Goal: Communication & Community: Answer question/provide support

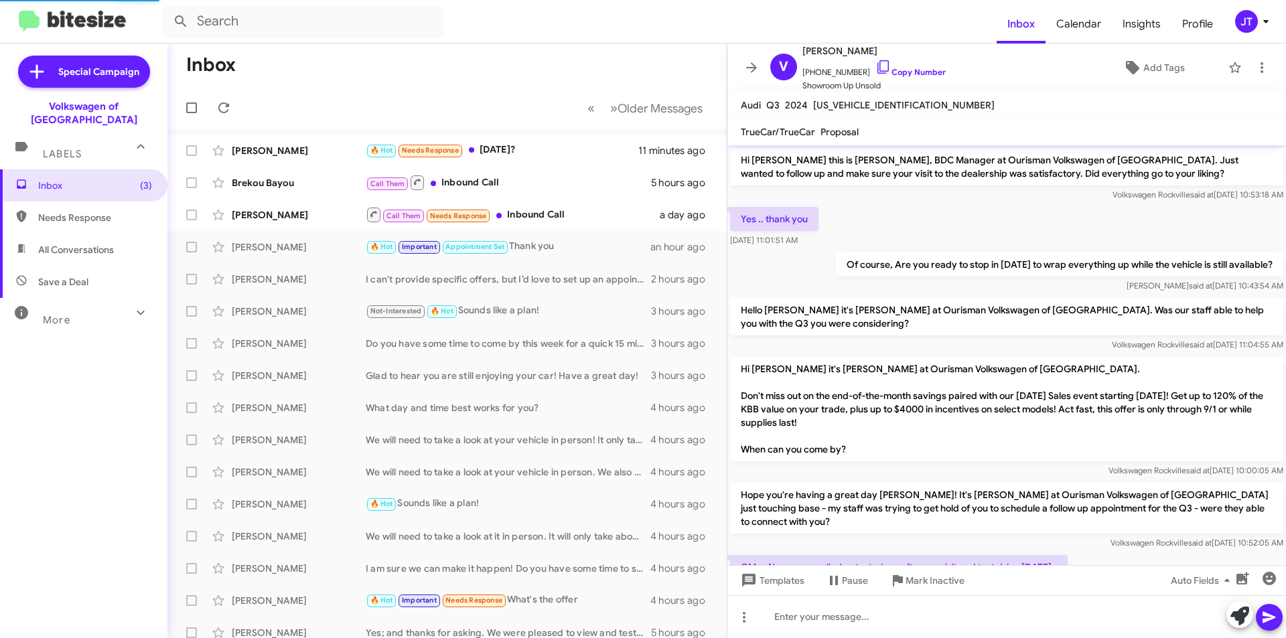
scroll to position [529, 0]
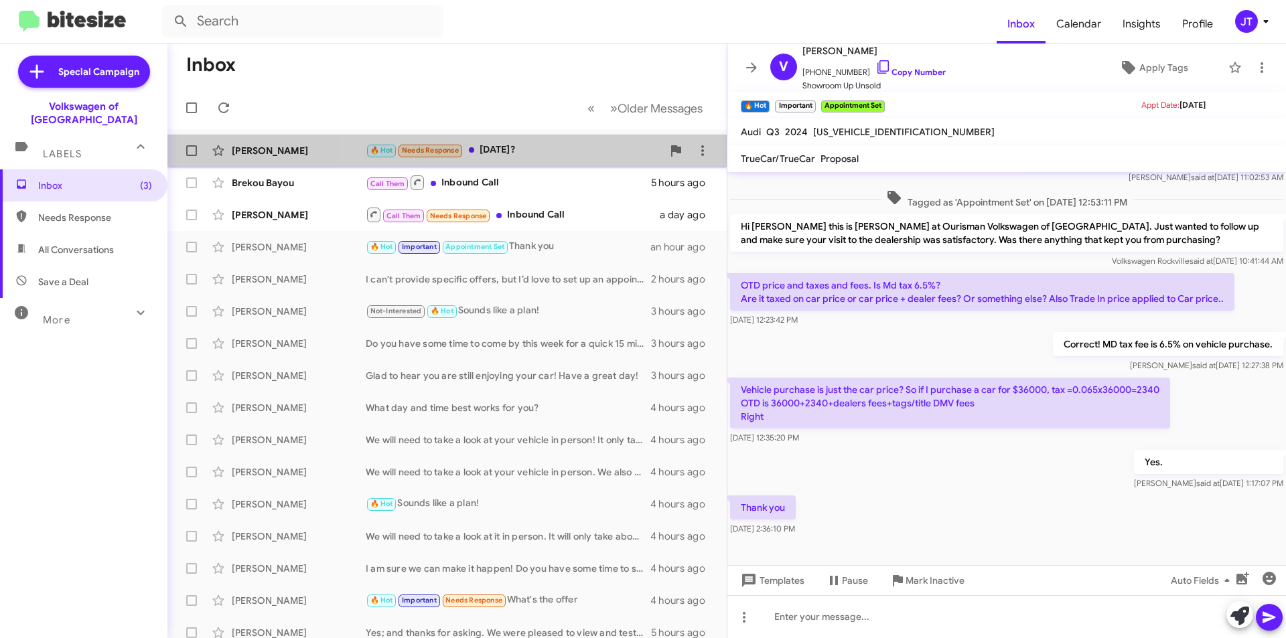
click at [540, 149] on div "🔥 Hot Needs Response [DATE]?" at bounding box center [514, 150] width 297 height 15
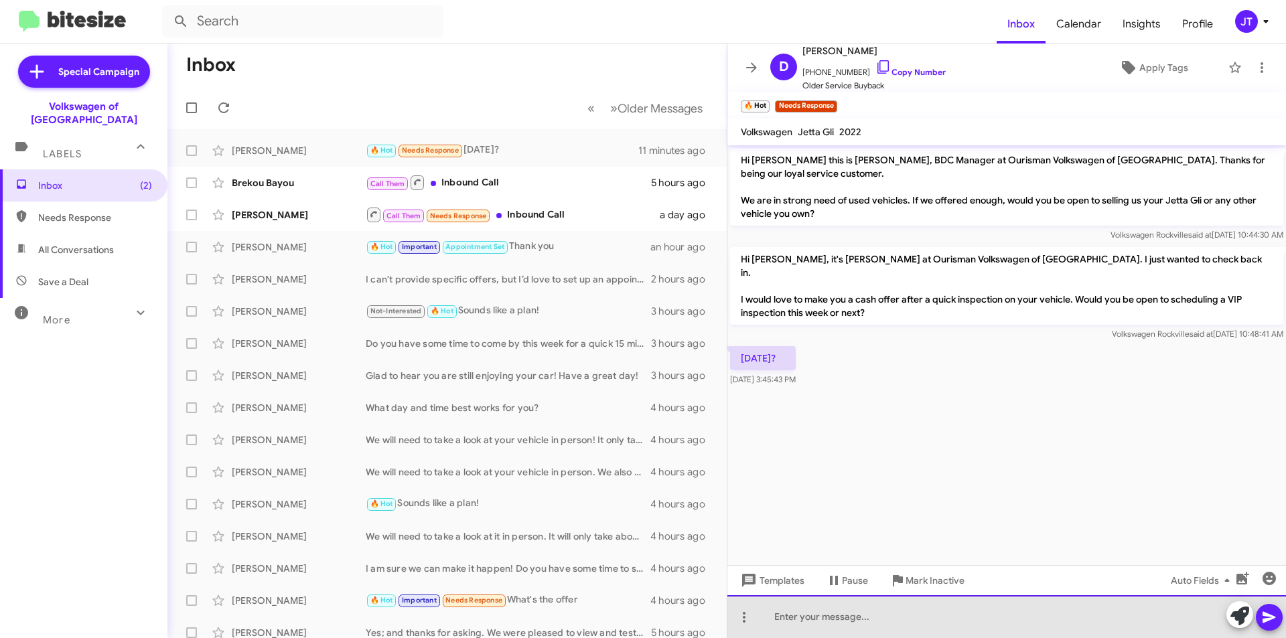
click at [809, 613] on div at bounding box center [1006, 616] width 558 height 43
click at [765, 611] on div "What time best works for you?" at bounding box center [1006, 616] width 558 height 43
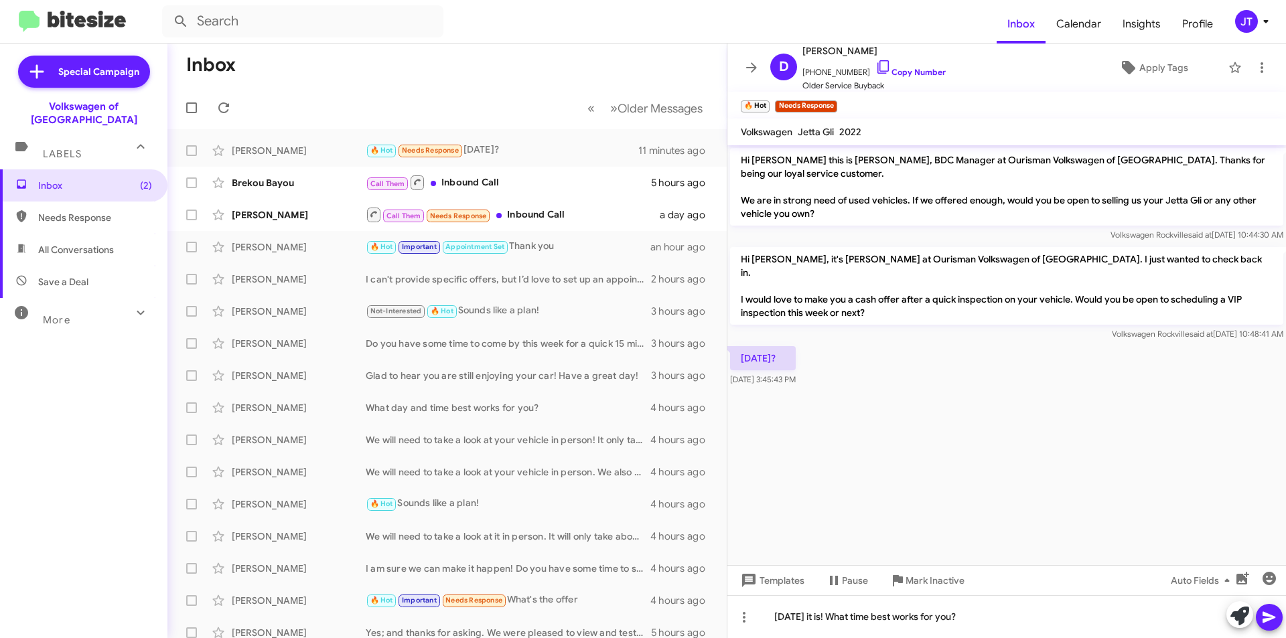
click at [1271, 613] on icon at bounding box center [1269, 617] width 16 height 16
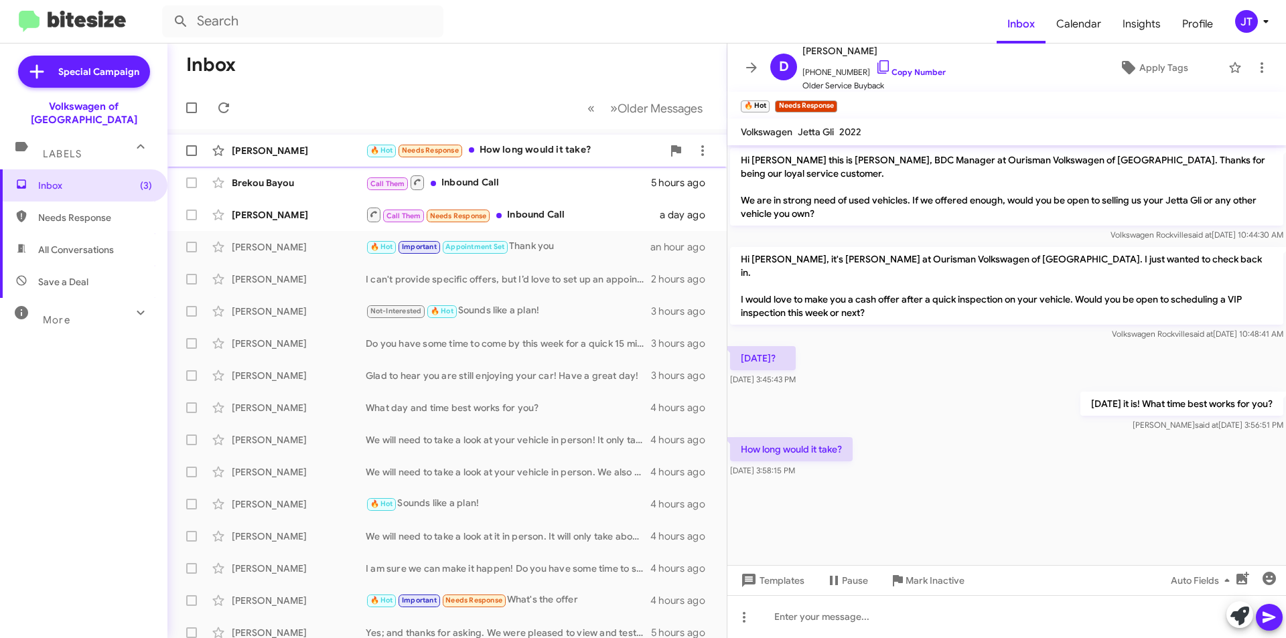
click at [529, 155] on div "🔥 Hot Needs Response How long would it take?" at bounding box center [514, 150] width 297 height 15
click at [798, 611] on div at bounding box center [1006, 616] width 558 height 43
click at [1261, 617] on icon at bounding box center [1269, 617] width 16 height 16
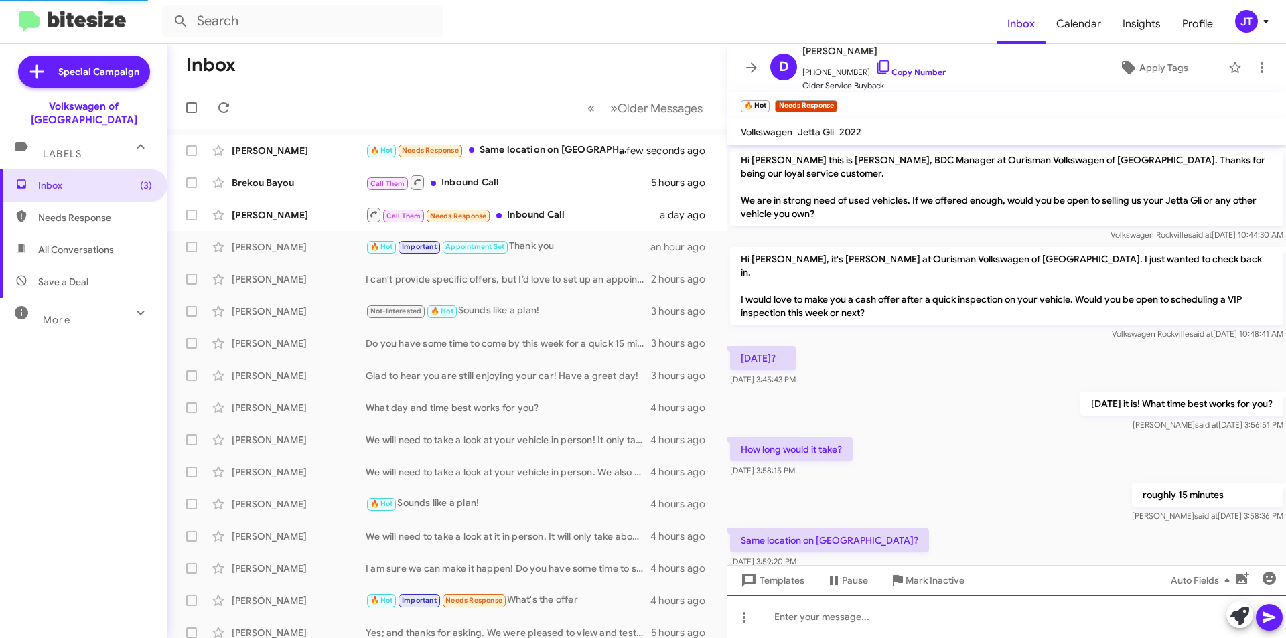
scroll to position [16, 0]
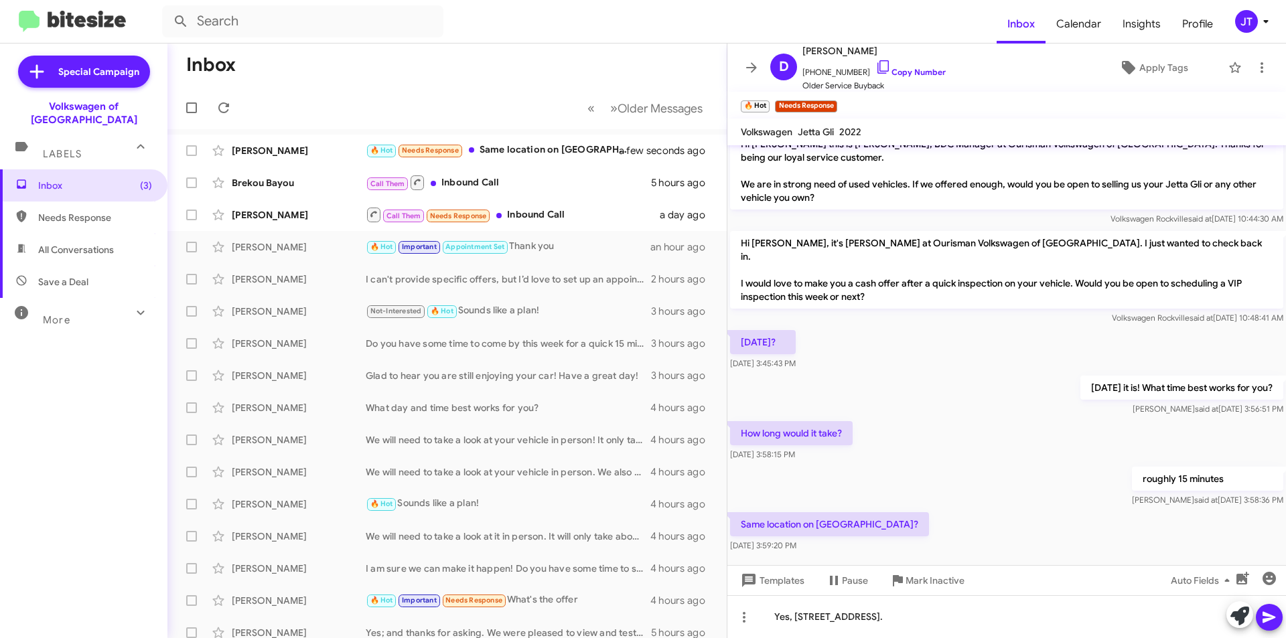
click at [1261, 611] on icon at bounding box center [1269, 617] width 16 height 16
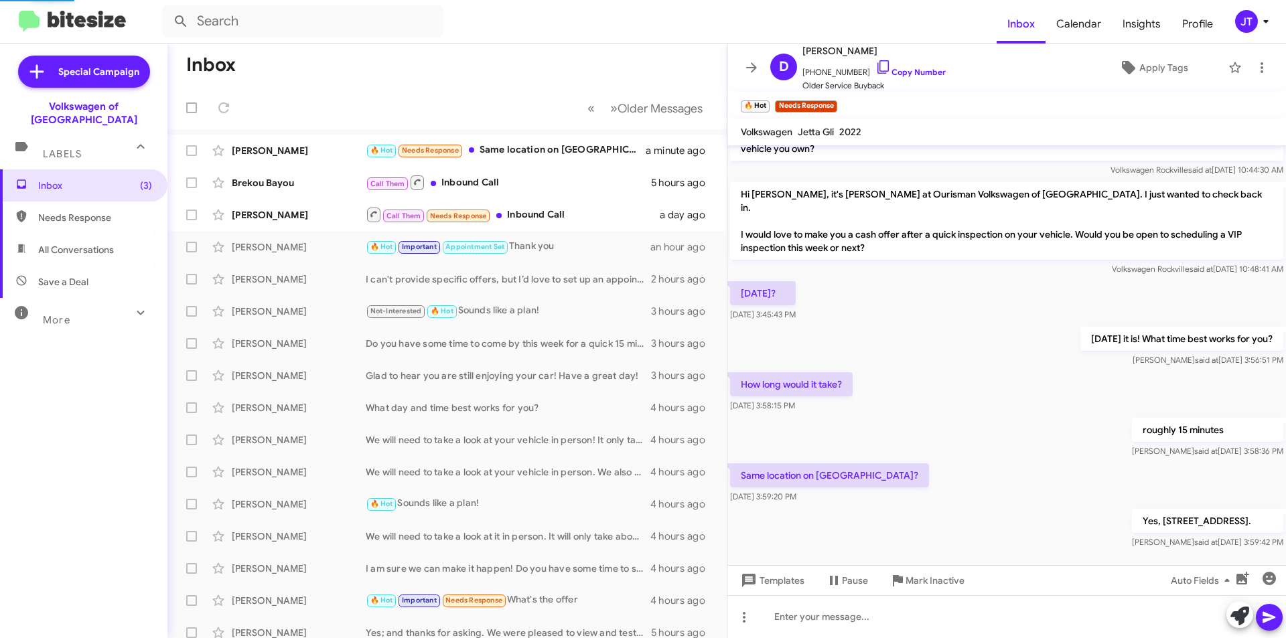
scroll to position [114, 0]
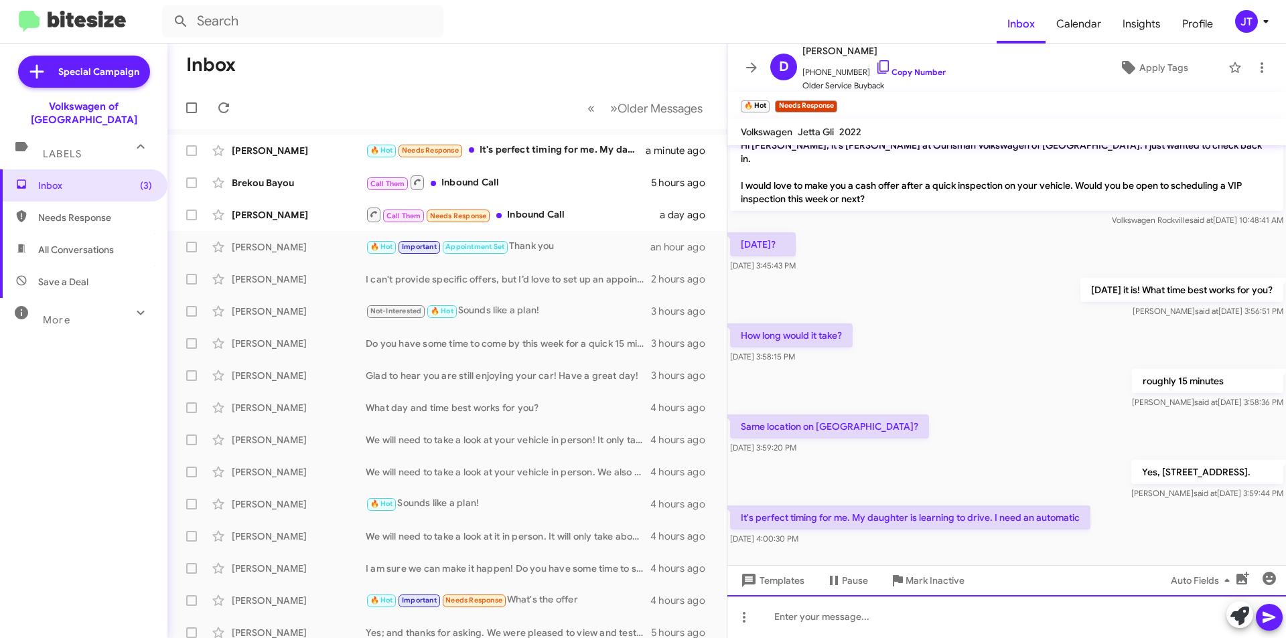
click at [891, 625] on div at bounding box center [1006, 616] width 558 height 43
click at [1262, 617] on icon at bounding box center [1269, 617] width 16 height 16
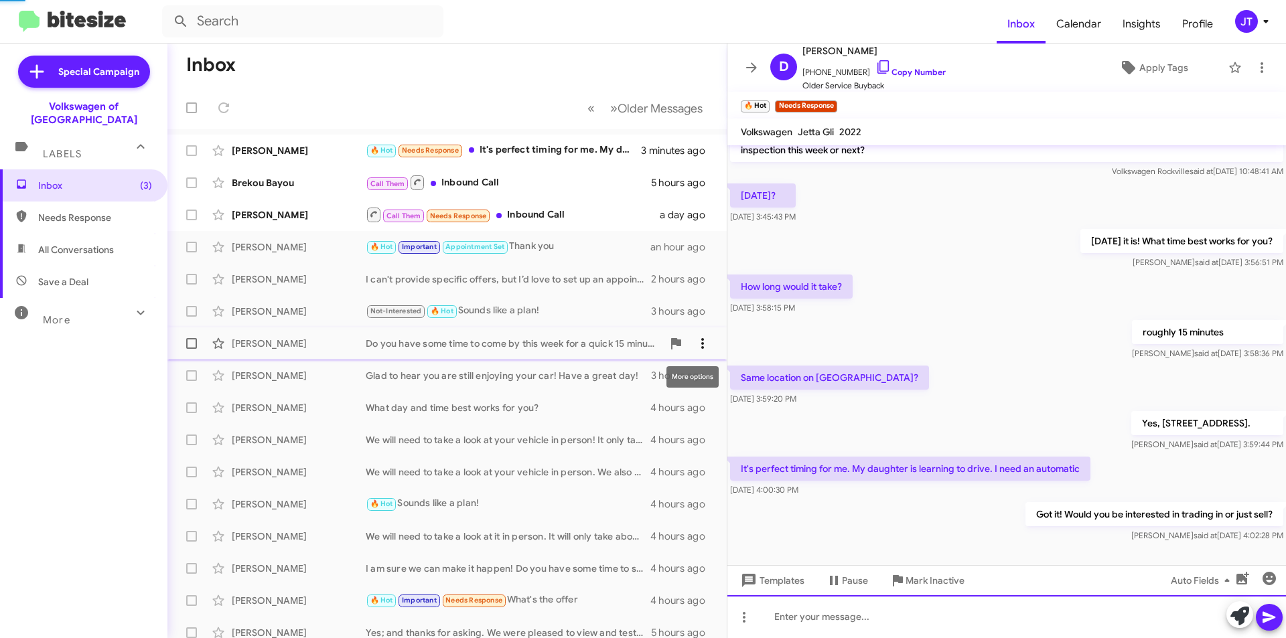
scroll to position [212, 0]
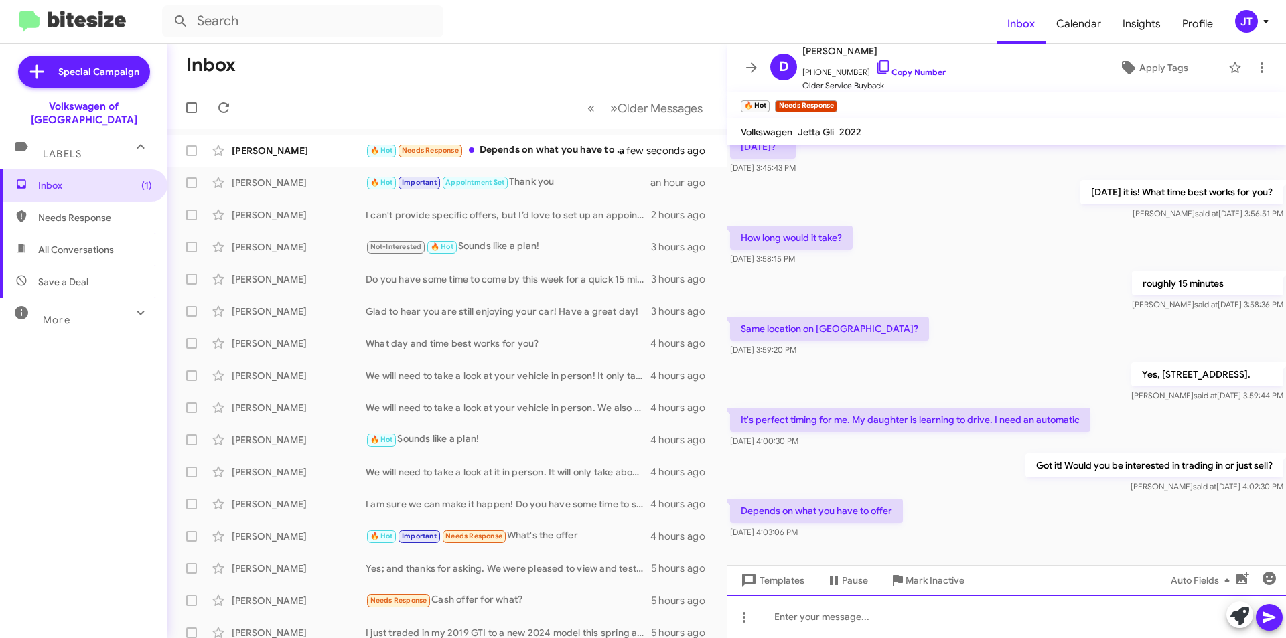
click at [860, 610] on div at bounding box center [1006, 616] width 558 height 43
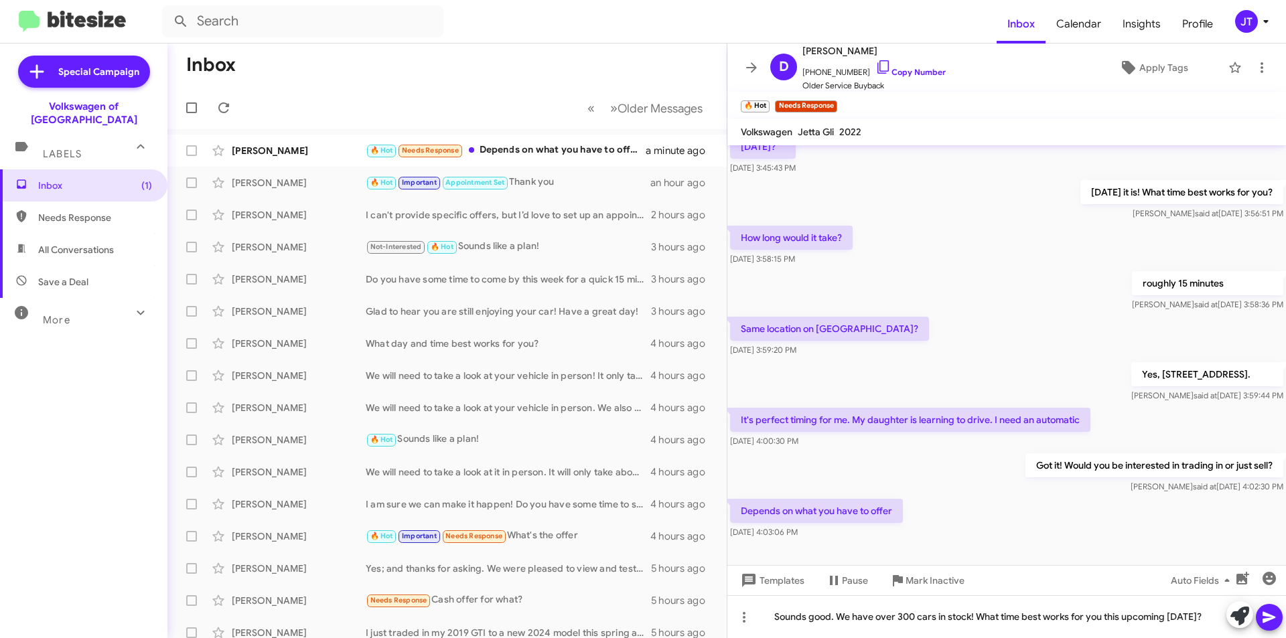
click at [1261, 611] on icon at bounding box center [1269, 617] width 16 height 16
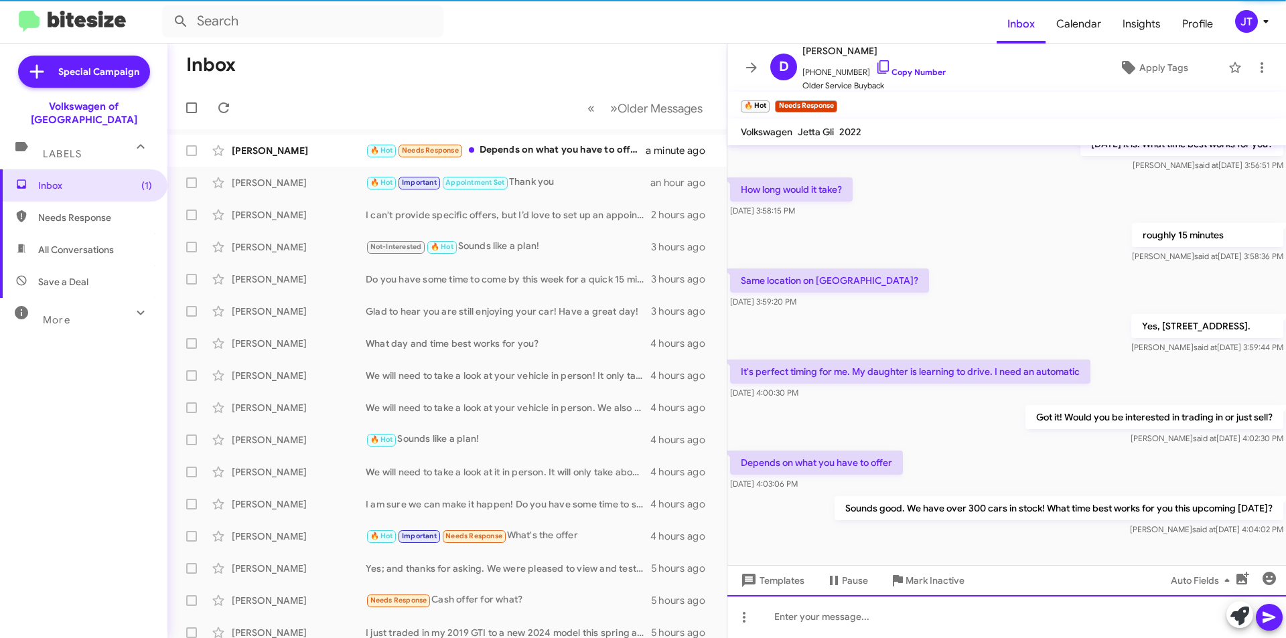
scroll to position [260, 0]
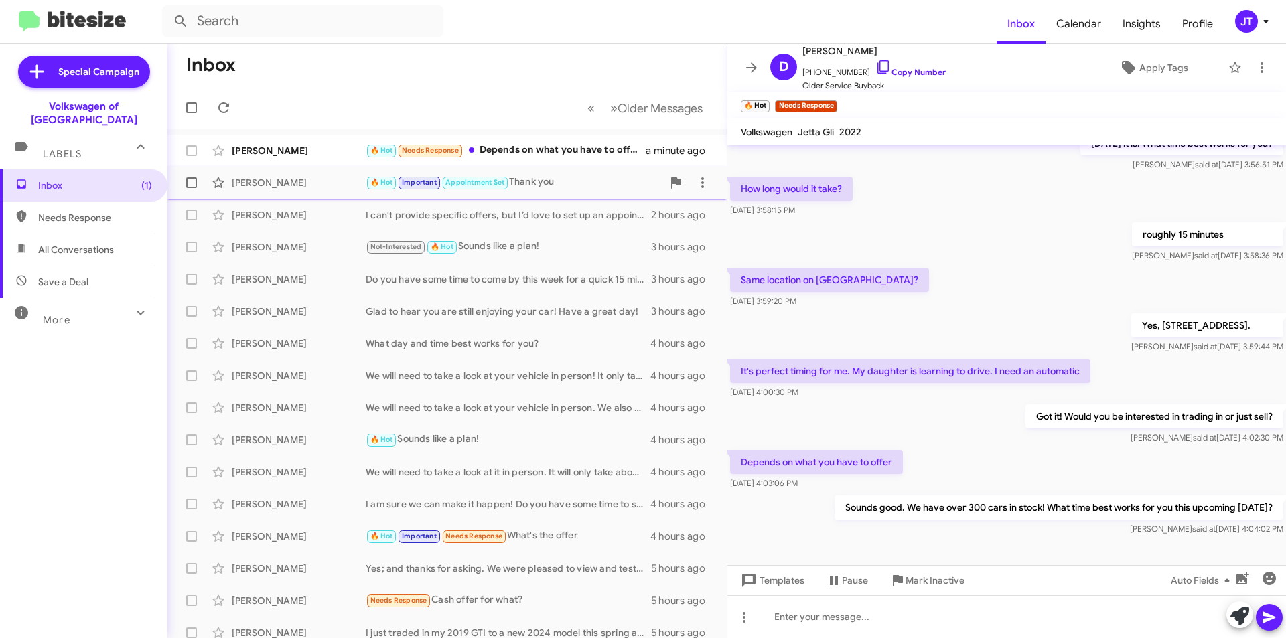
click at [518, 185] on div "🔥 Hot Important Appointment Set Thank you" at bounding box center [514, 182] width 297 height 15
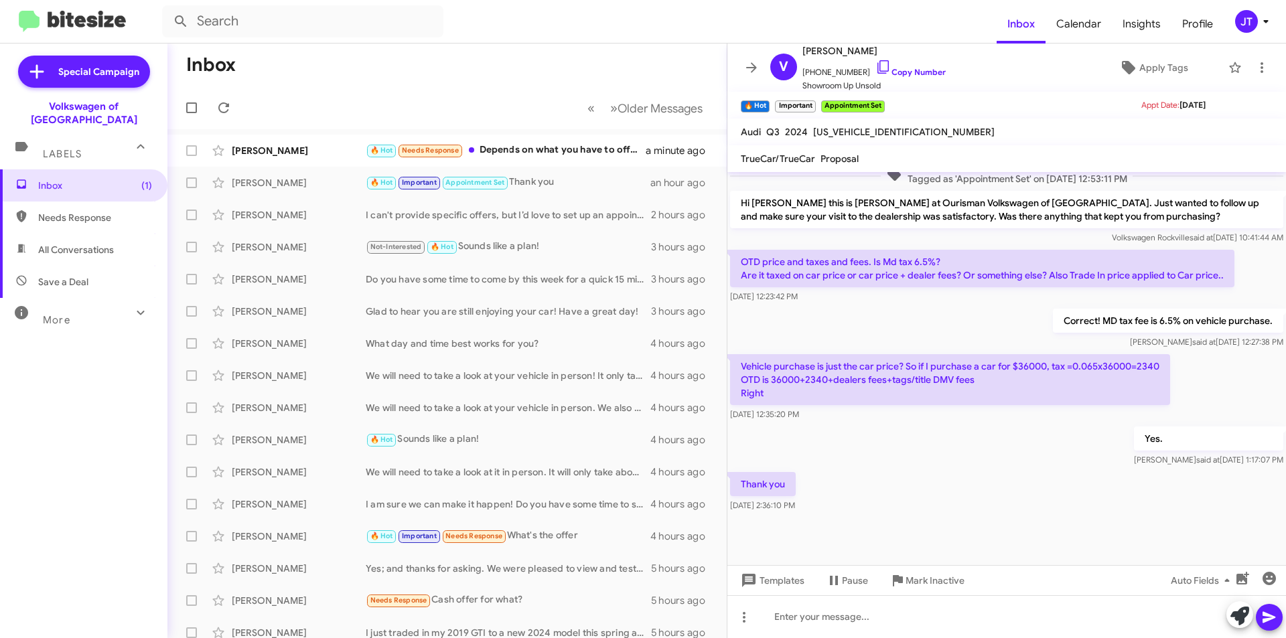
scroll to position [556, 0]
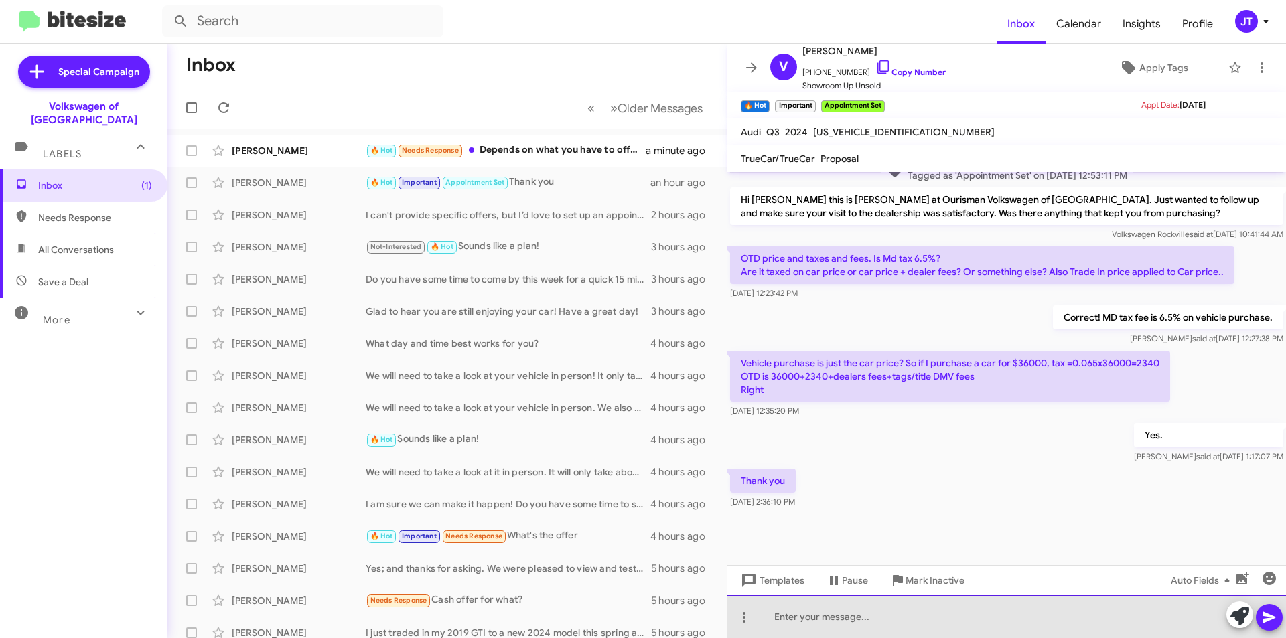
click at [875, 615] on div at bounding box center [1006, 616] width 558 height 43
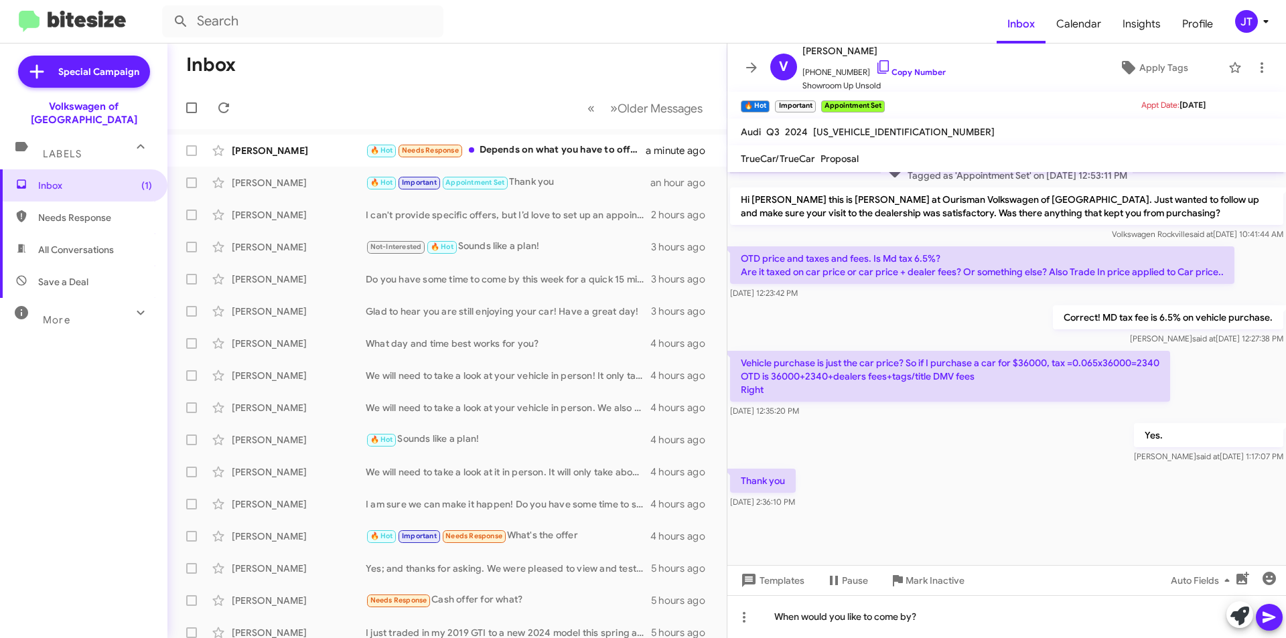
click at [1271, 615] on icon at bounding box center [1269, 617] width 16 height 16
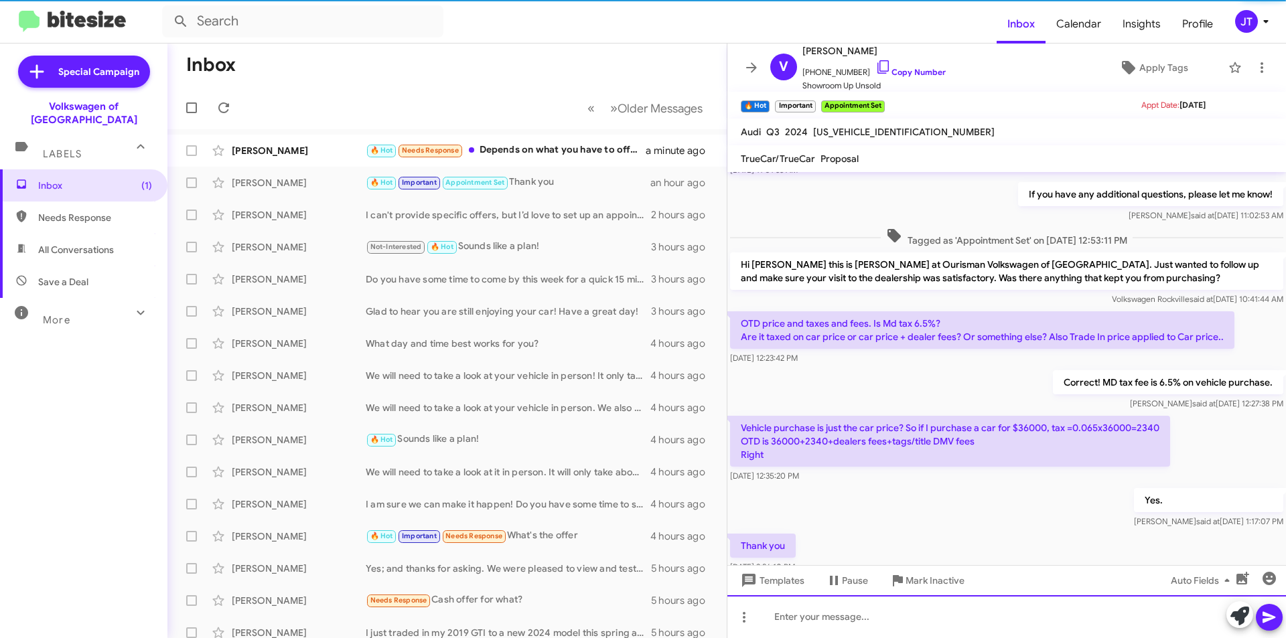
scroll to position [605, 0]
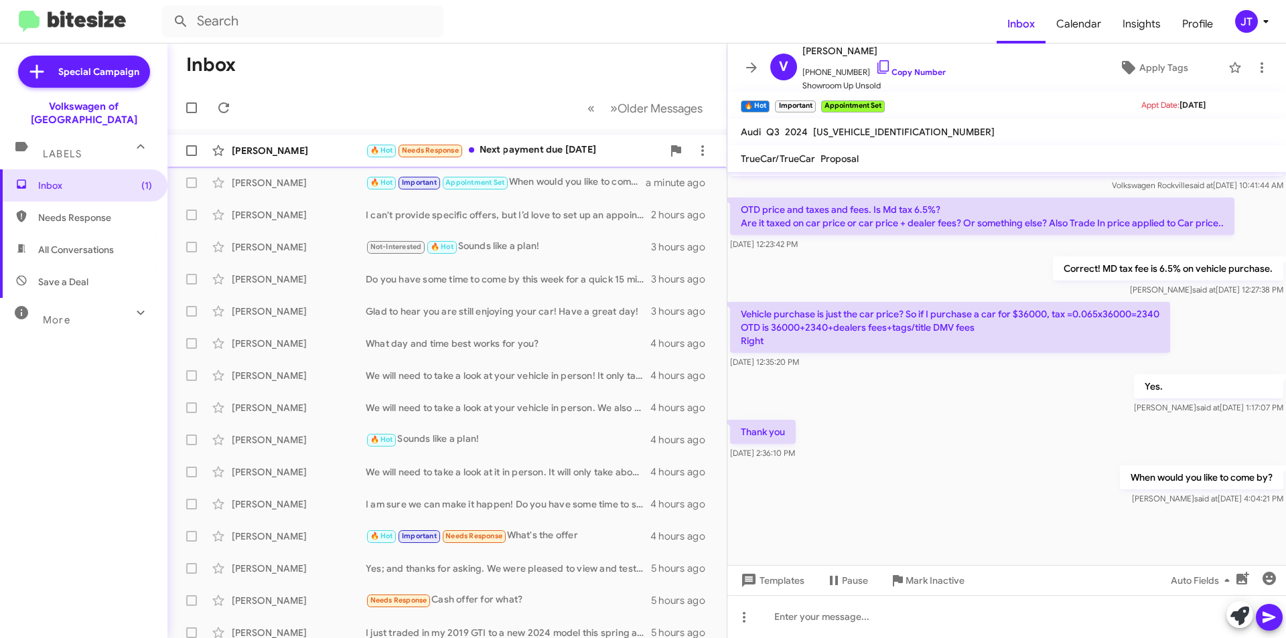
click at [579, 148] on div "🔥 Hot Needs Response Next payment due [DATE]" at bounding box center [514, 150] width 297 height 15
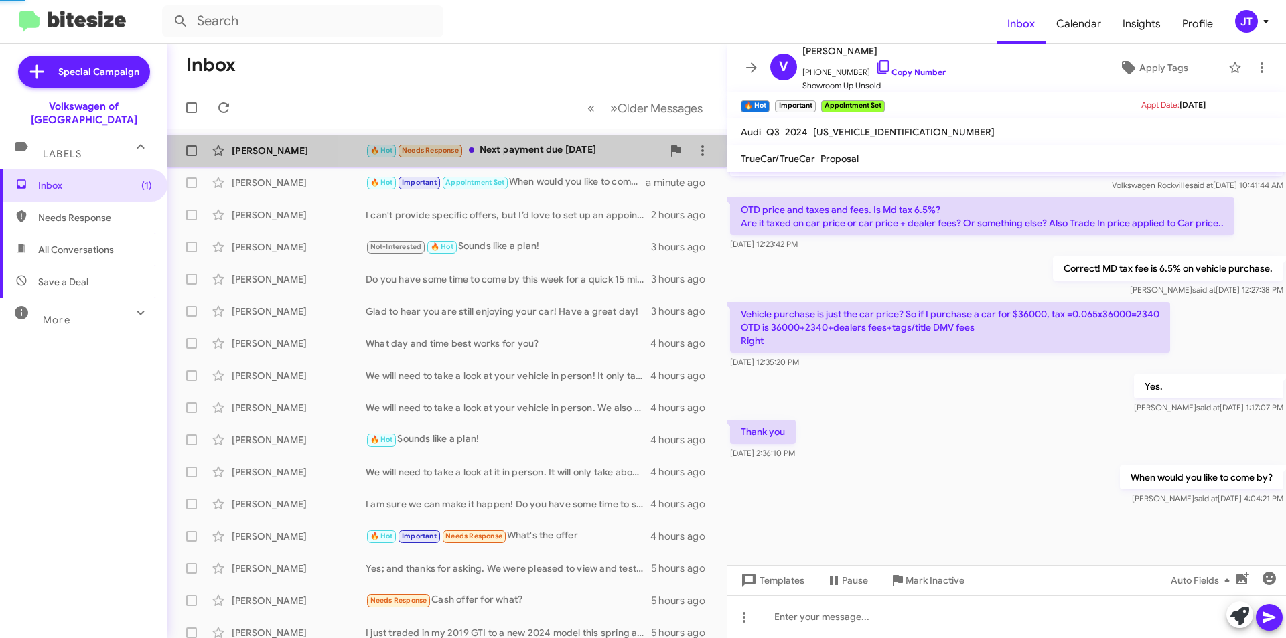
scroll to position [372, 0]
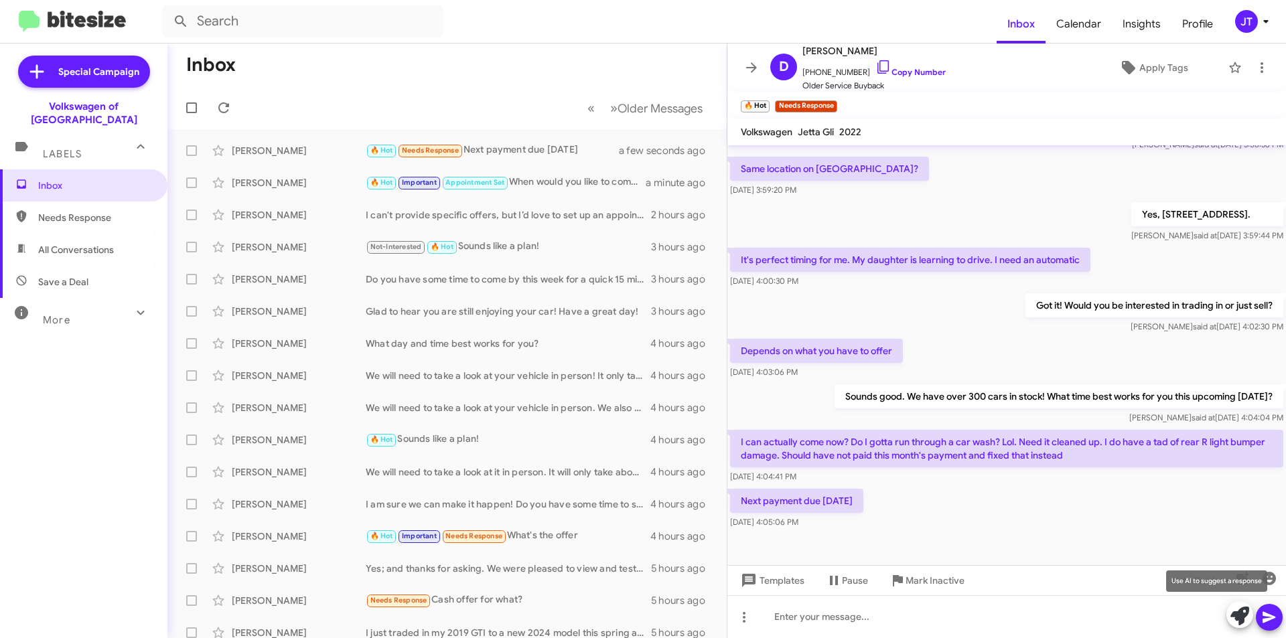
click at [1242, 614] on icon at bounding box center [1239, 616] width 19 height 19
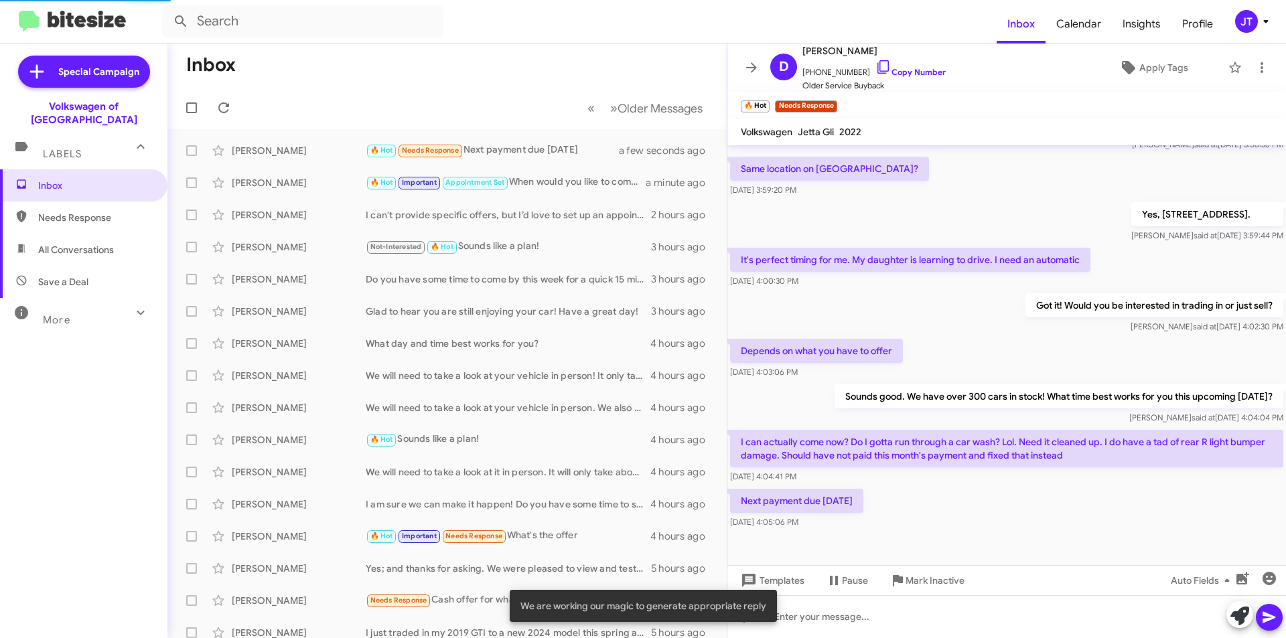
scroll to position [489, 0]
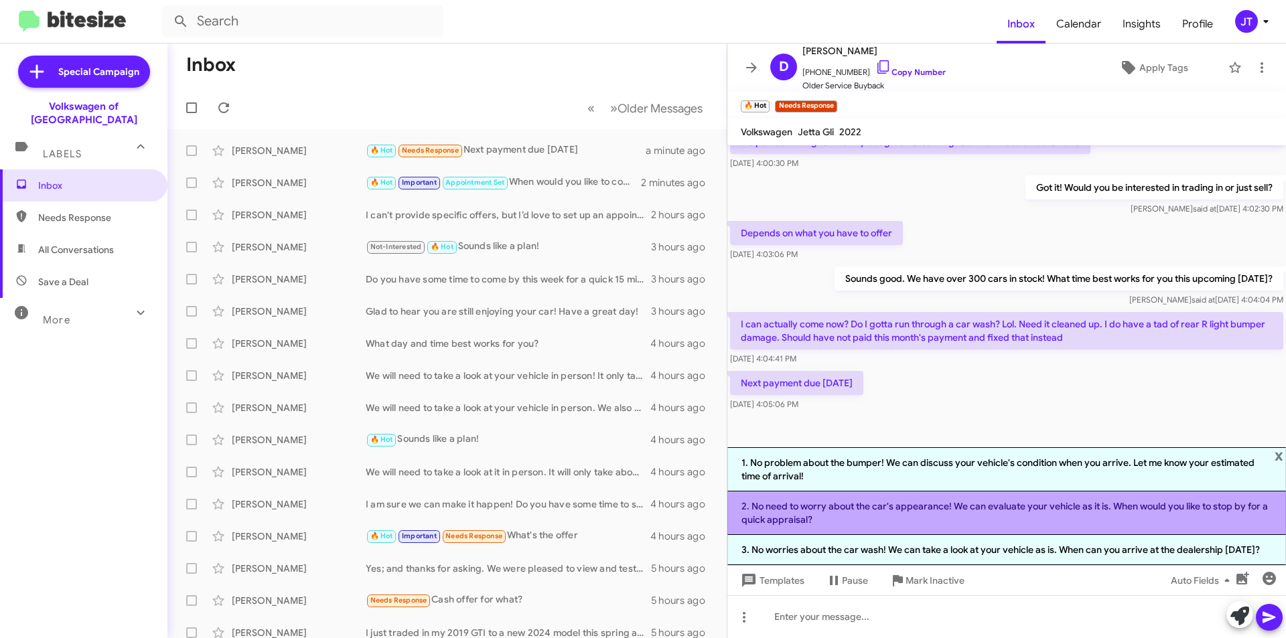
click at [970, 515] on li "2. No need to worry about the car's appearance! We can evaluate your vehicle as…" at bounding box center [1006, 513] width 558 height 44
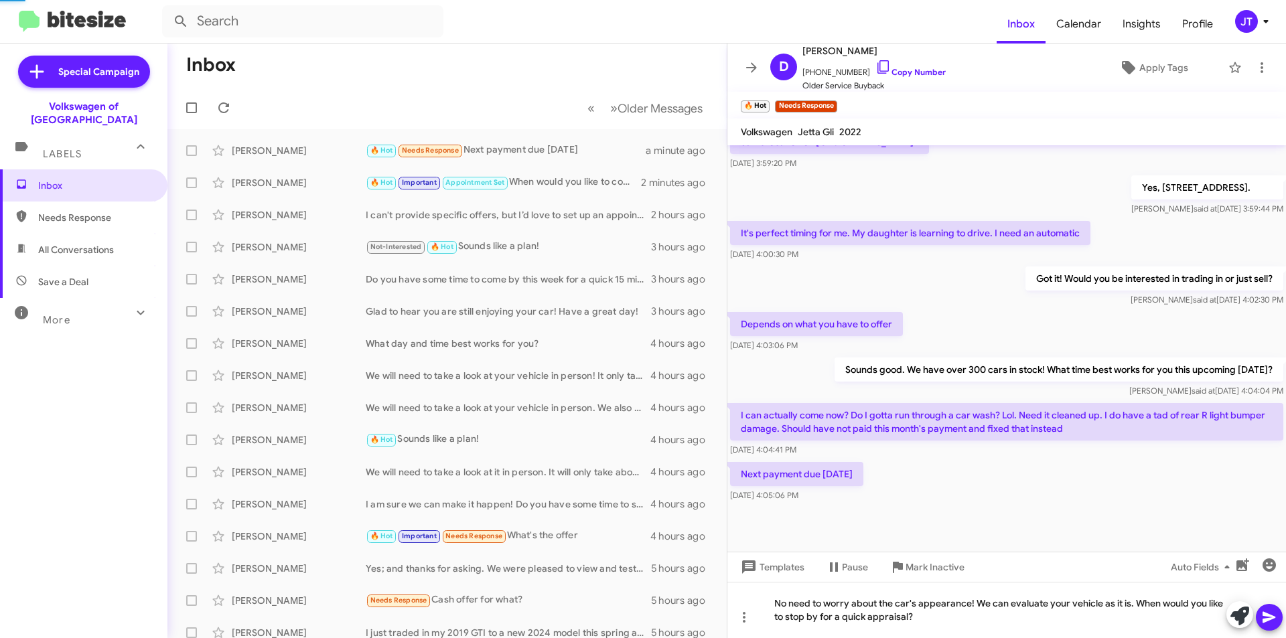
scroll to position [385, 0]
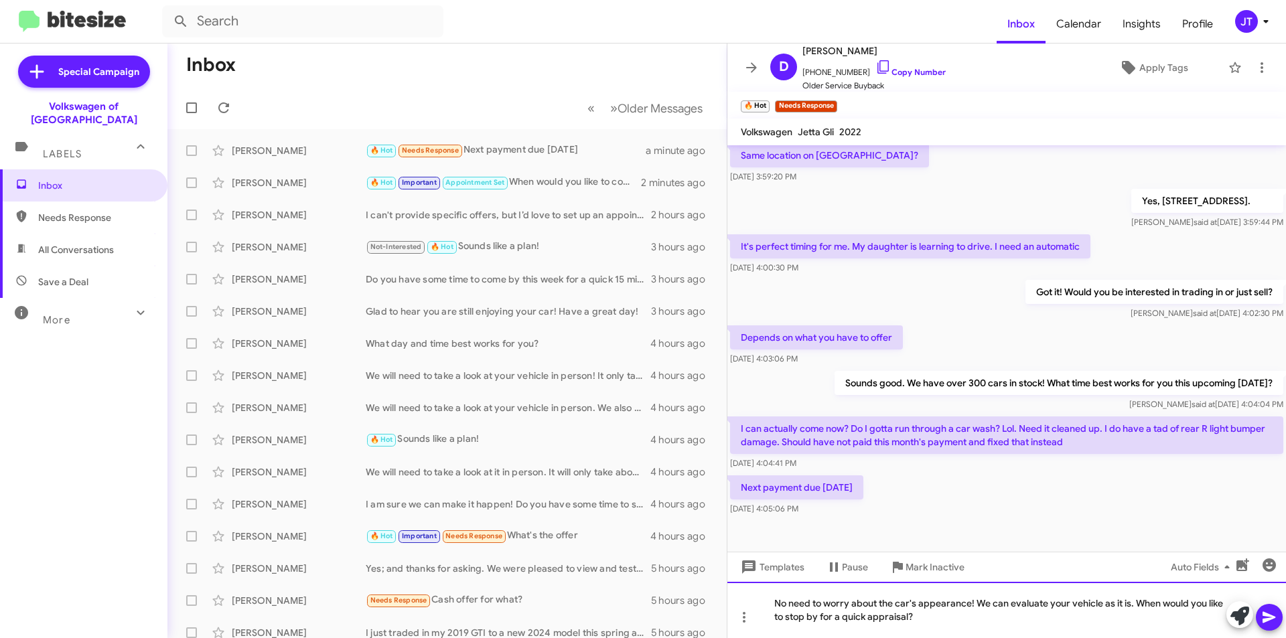
click at [969, 602] on div "No need to worry about the car's appearance! We can evaluate your vehicle as it…" at bounding box center [1006, 610] width 558 height 56
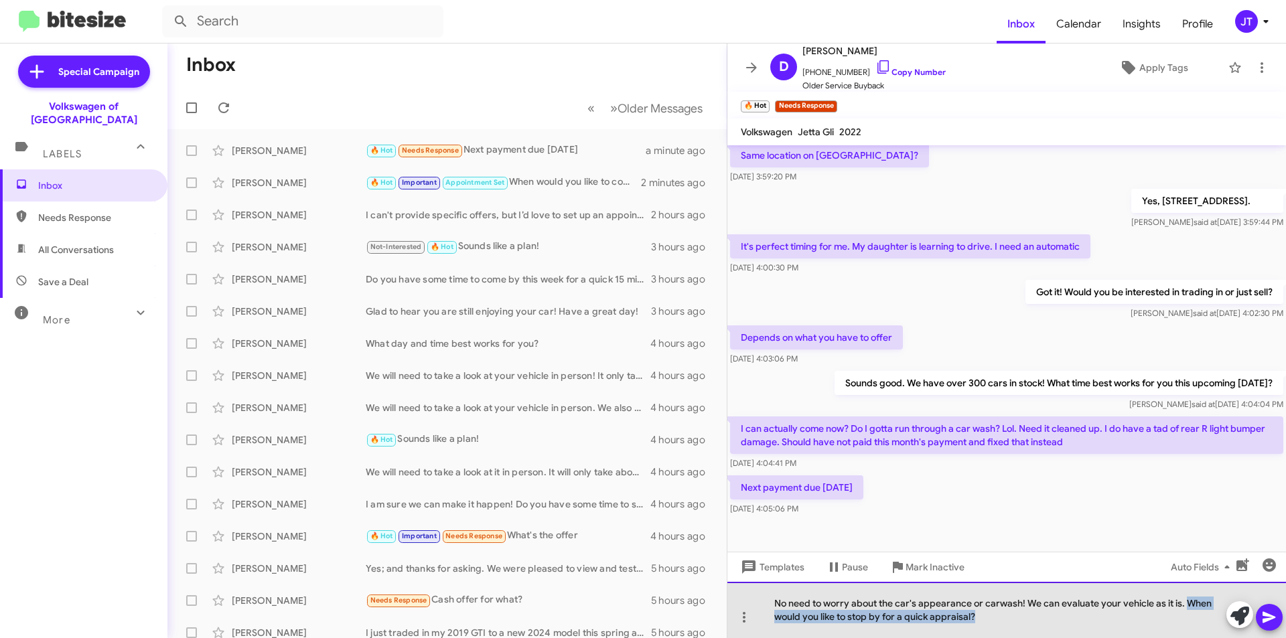
drag, startPoint x: 973, startPoint y: 619, endPoint x: 1184, endPoint y: 603, distance: 212.2
click at [1184, 603] on div "No need to worry about the car's appearance or carwash! We can evaluate your ve…" at bounding box center [1006, 610] width 558 height 56
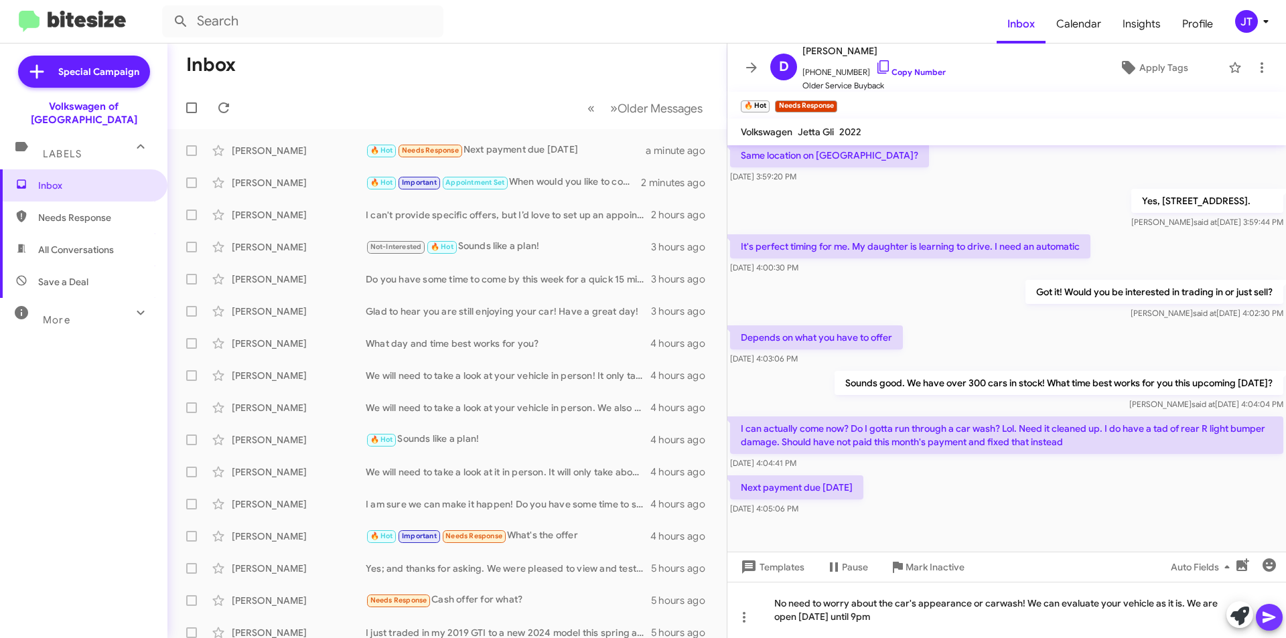
click at [1271, 611] on icon at bounding box center [1269, 617] width 16 height 16
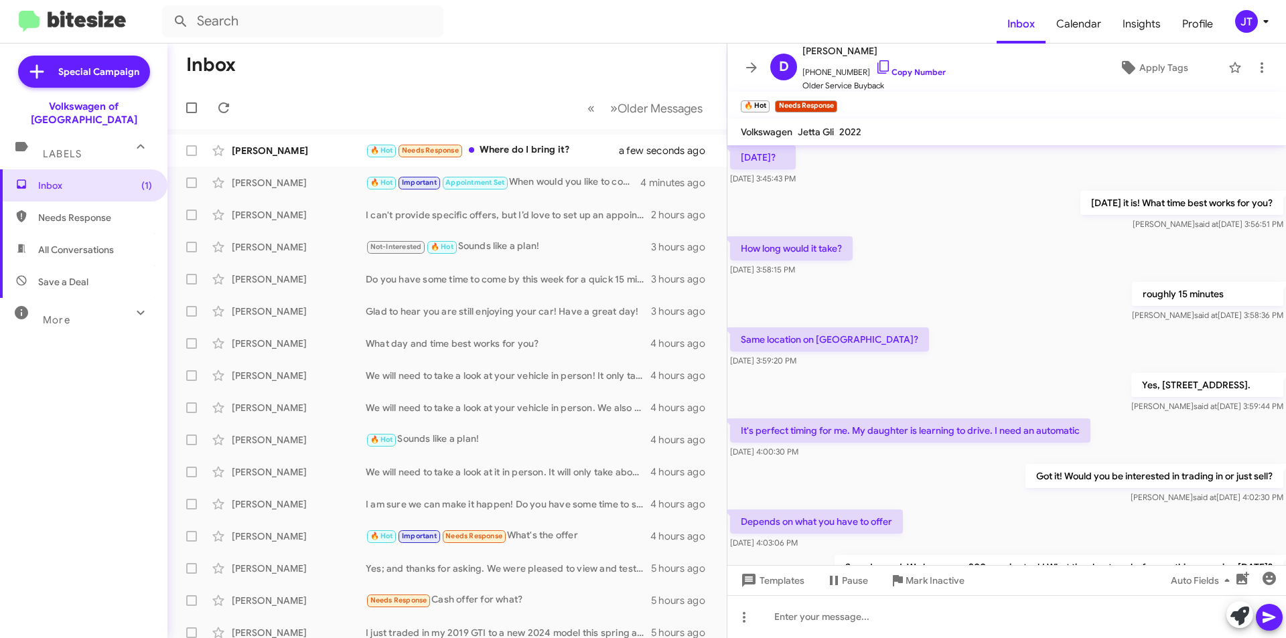
scroll to position [532, 0]
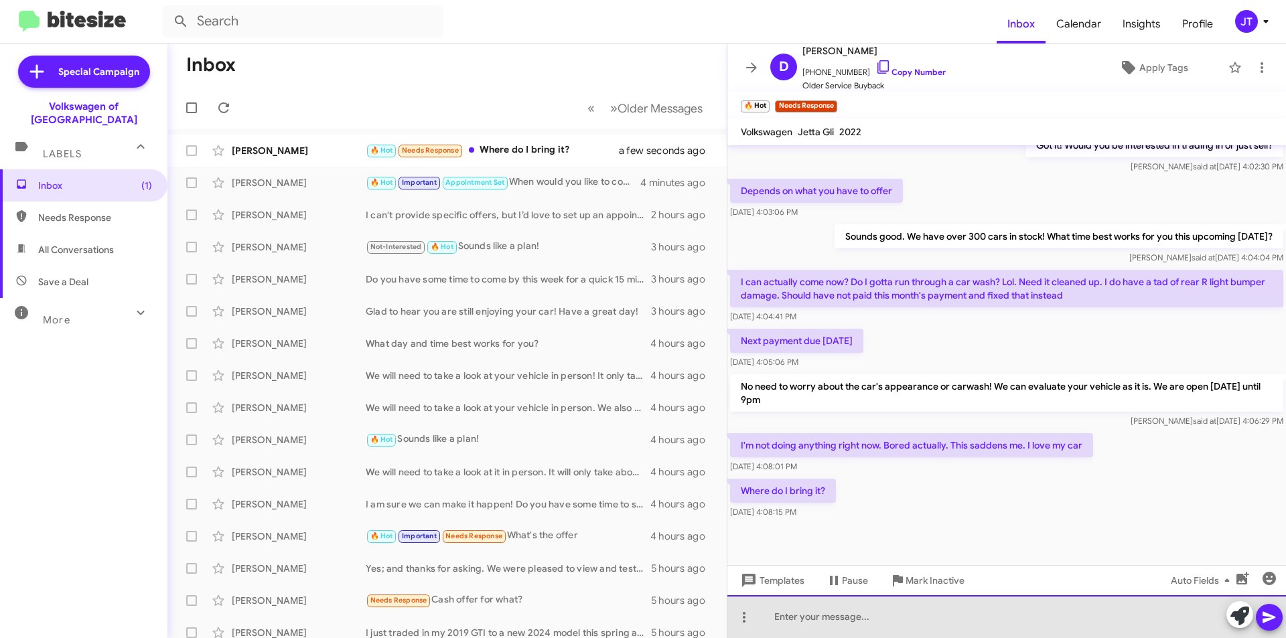
click at [802, 618] on div at bounding box center [1006, 616] width 558 height 43
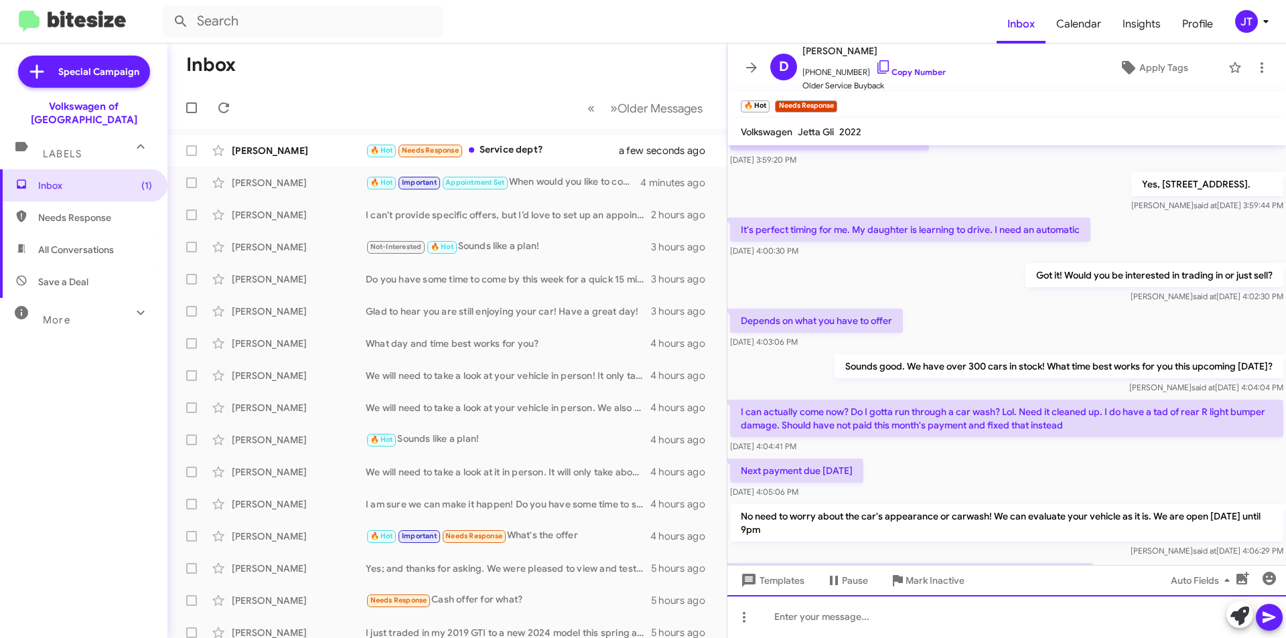
scroll to position [581, 0]
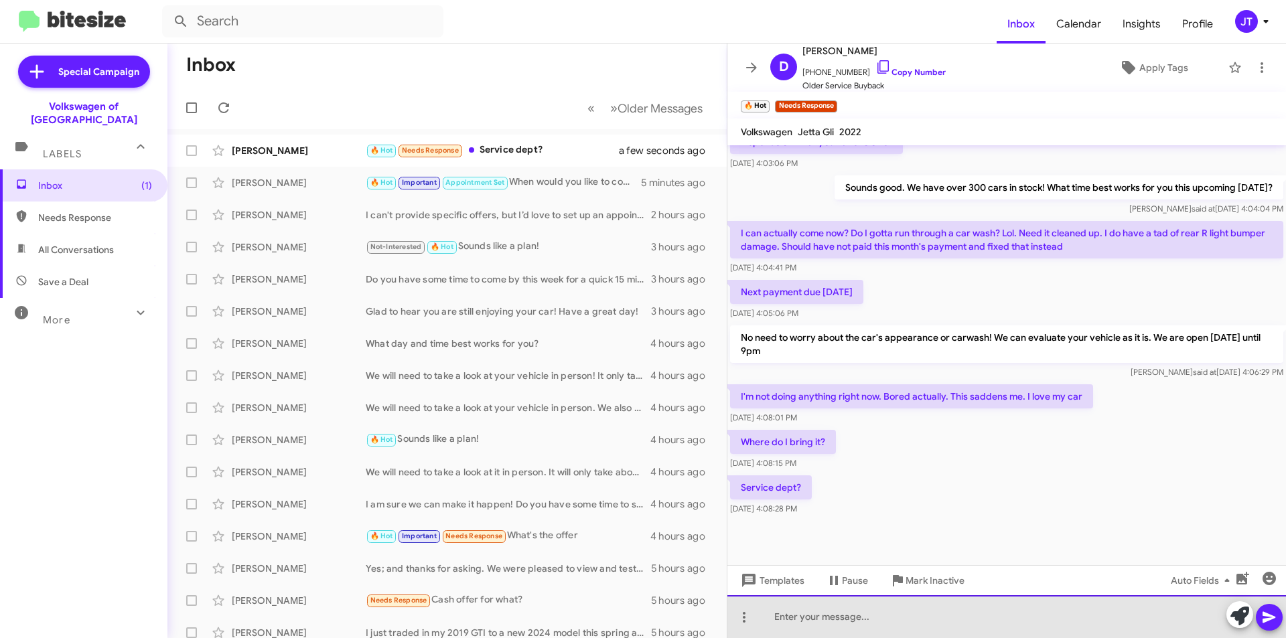
click at [852, 618] on div at bounding box center [1006, 616] width 558 height 43
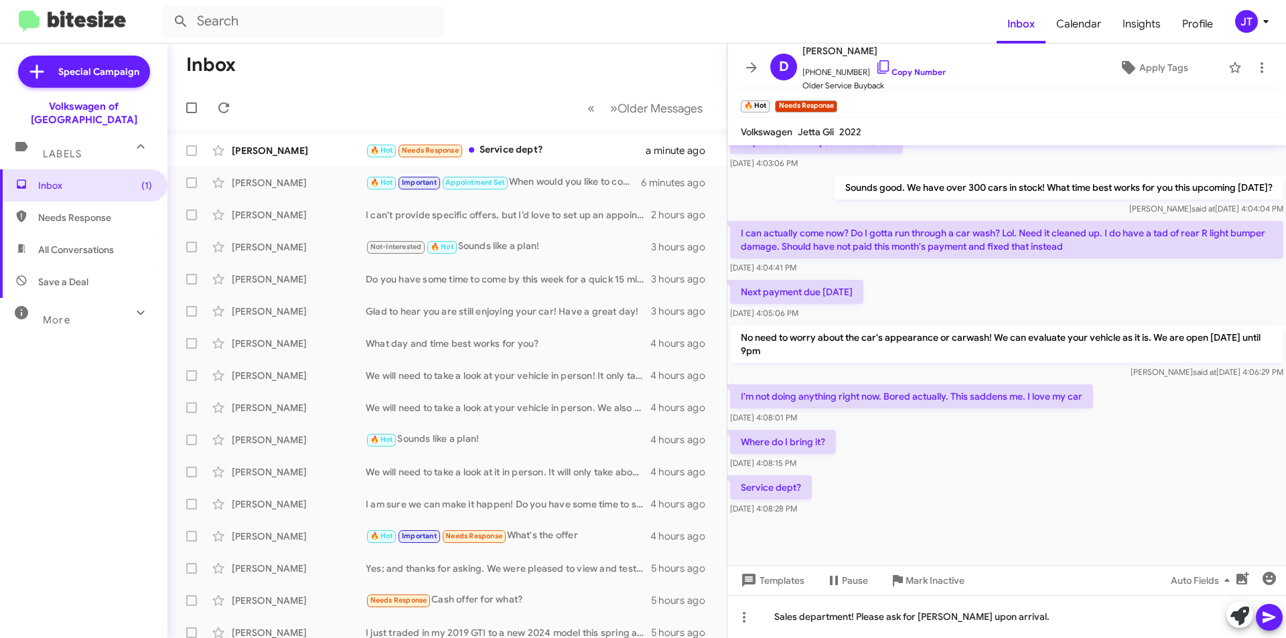
click at [1268, 609] on span at bounding box center [1269, 617] width 16 height 27
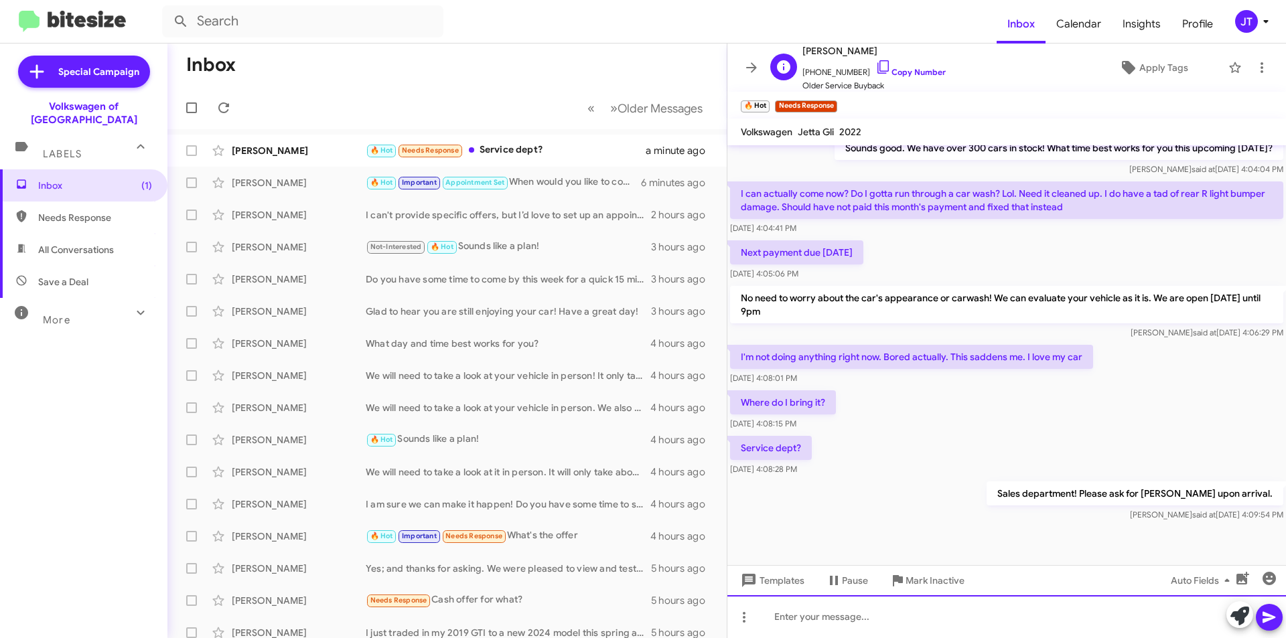
scroll to position [629, 0]
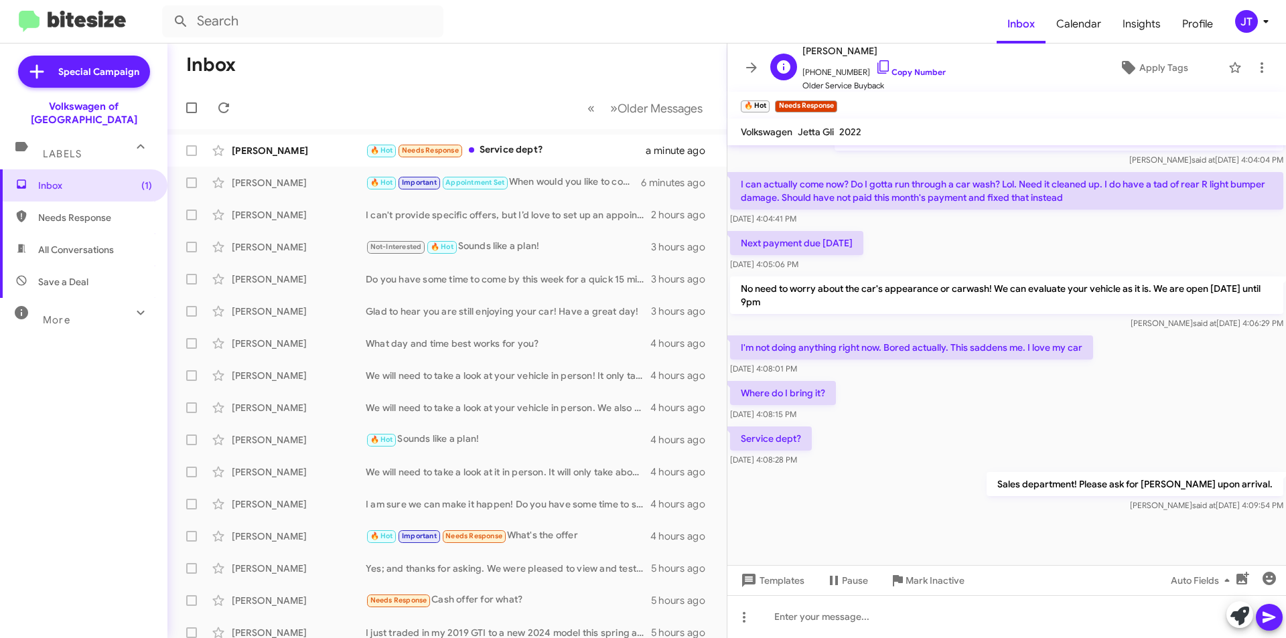
click at [891, 66] on span "[PHONE_NUMBER] Copy Number" at bounding box center [873, 69] width 143 height 20
click at [907, 76] on link "Copy Number" at bounding box center [910, 72] width 70 height 10
click at [929, 70] on link "Copy Number" at bounding box center [910, 72] width 70 height 10
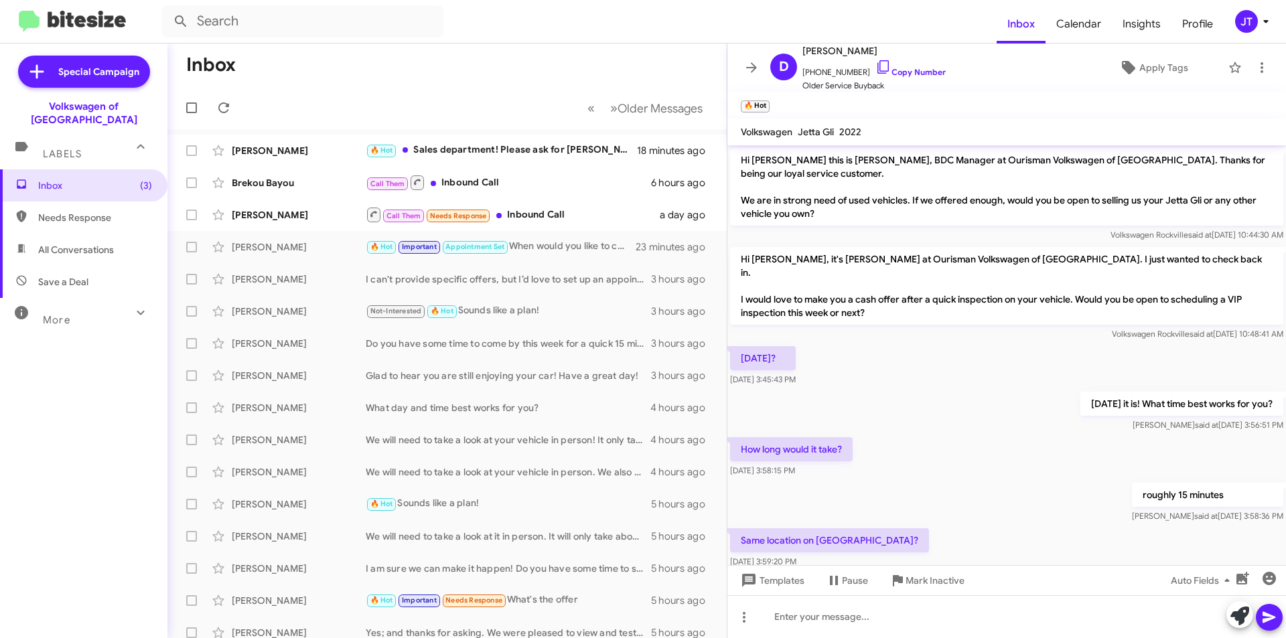
scroll to position [603, 0]
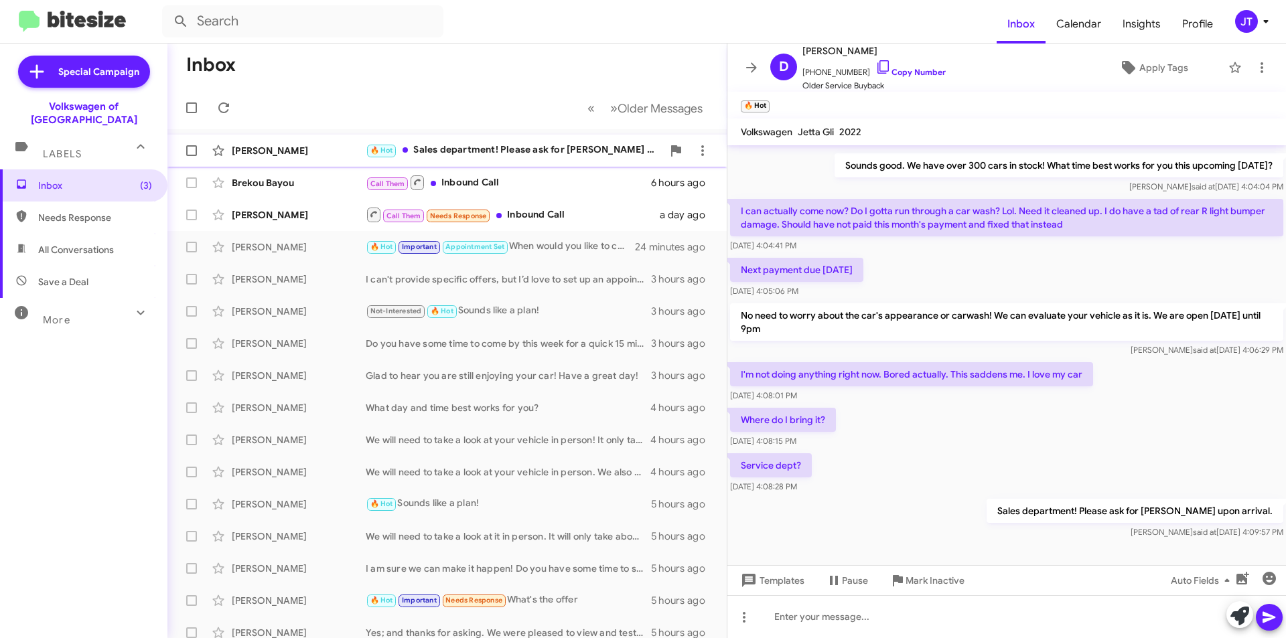
click at [557, 149] on div "🔥 Hot Sales department! Please ask for Casey upon arrival." at bounding box center [514, 150] width 297 height 15
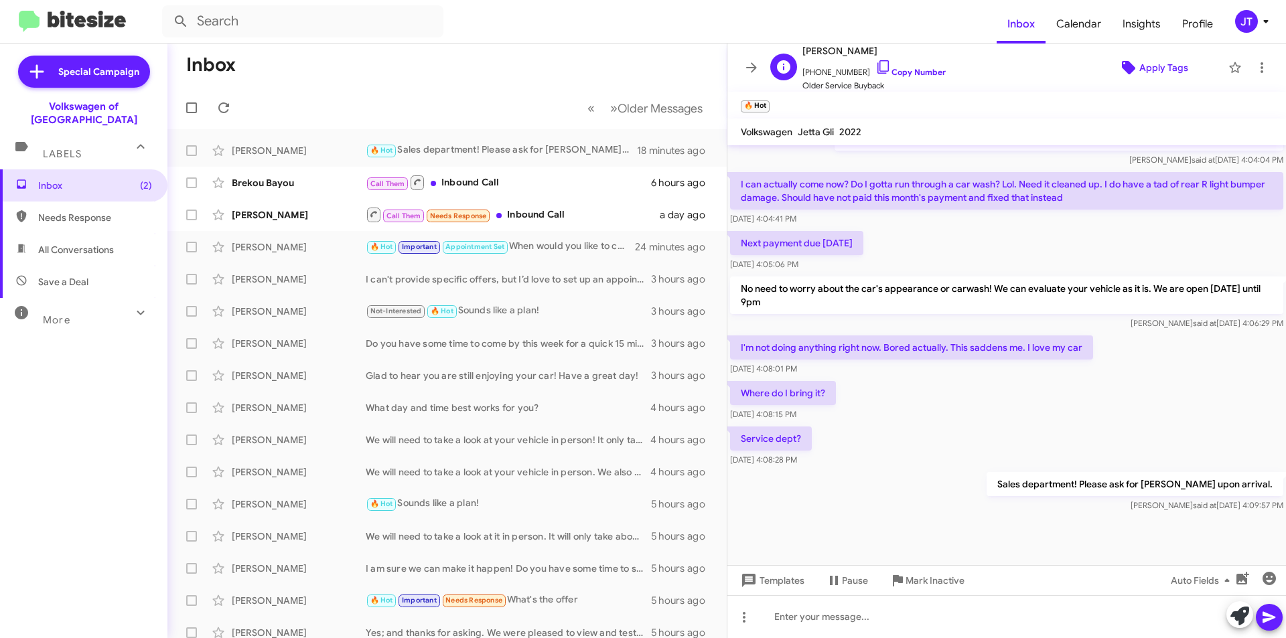
click at [1168, 61] on span "Apply Tags" at bounding box center [1163, 68] width 49 height 24
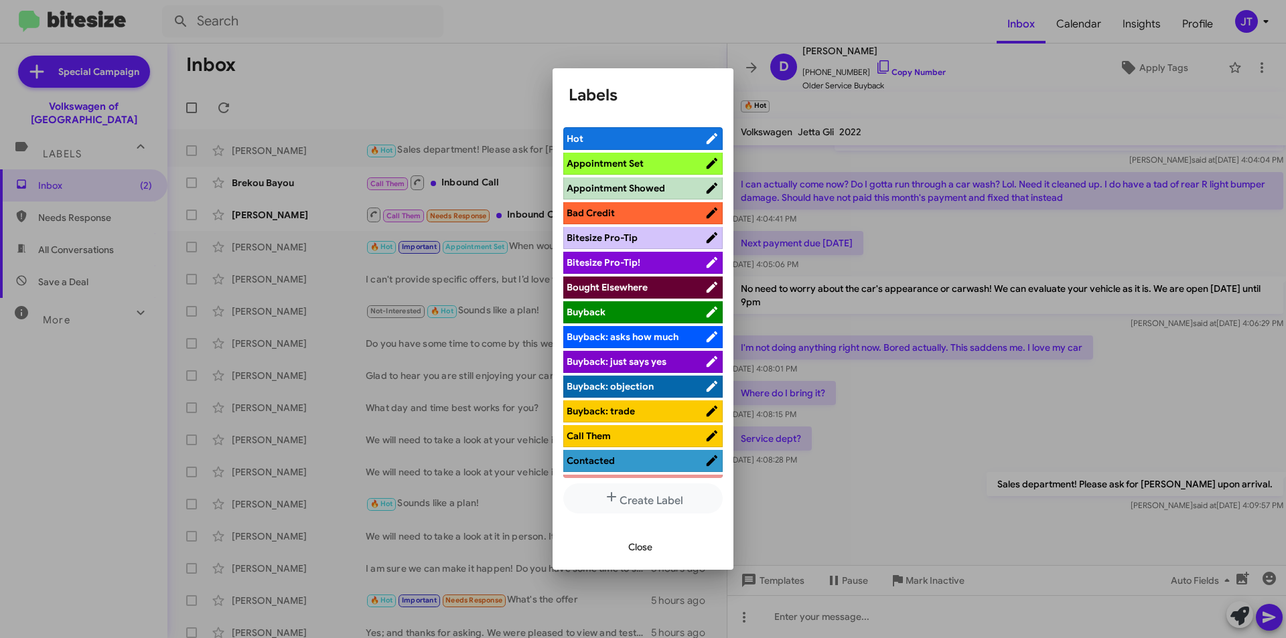
click at [623, 163] on span "Appointment Set" at bounding box center [604, 163] width 77 height 12
click at [641, 542] on span "Close" at bounding box center [640, 547] width 24 height 24
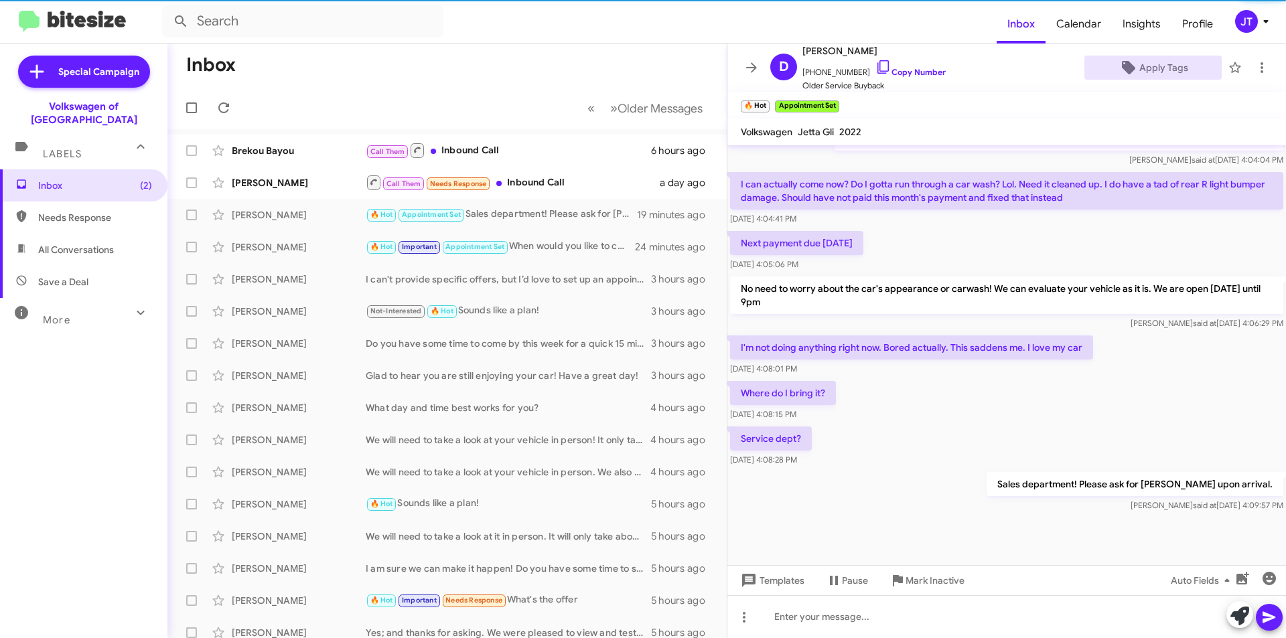
click at [1263, 22] on icon at bounding box center [1265, 21] width 16 height 16
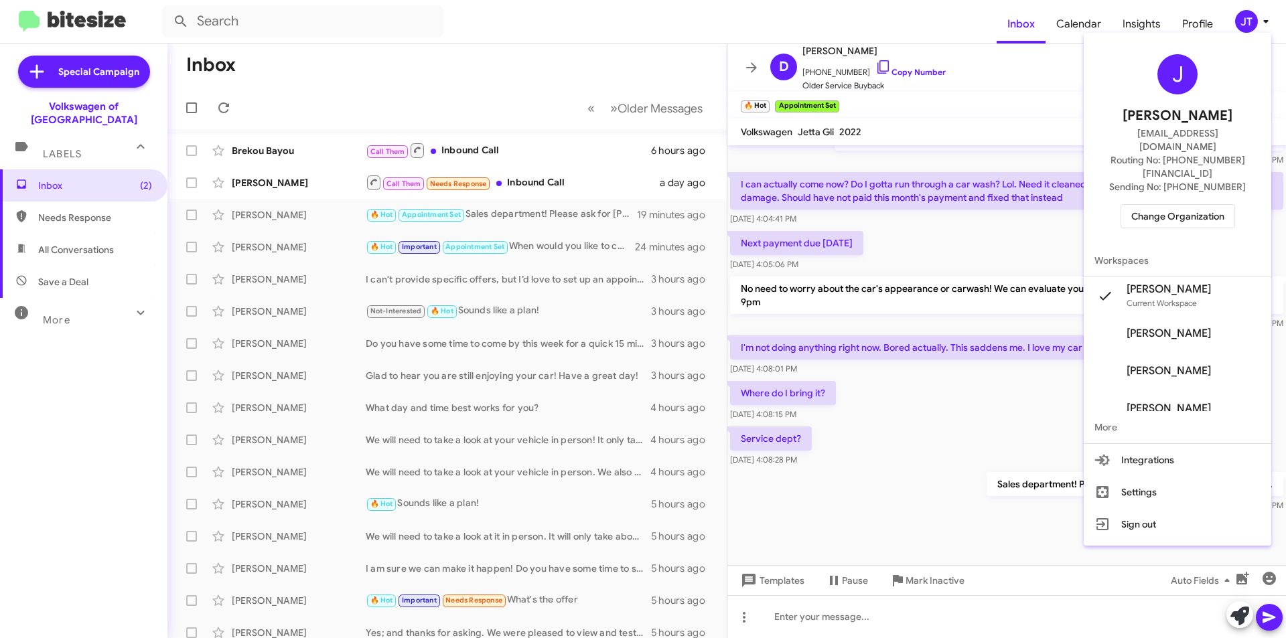
click at [1181, 205] on span "Change Organization" at bounding box center [1177, 216] width 93 height 23
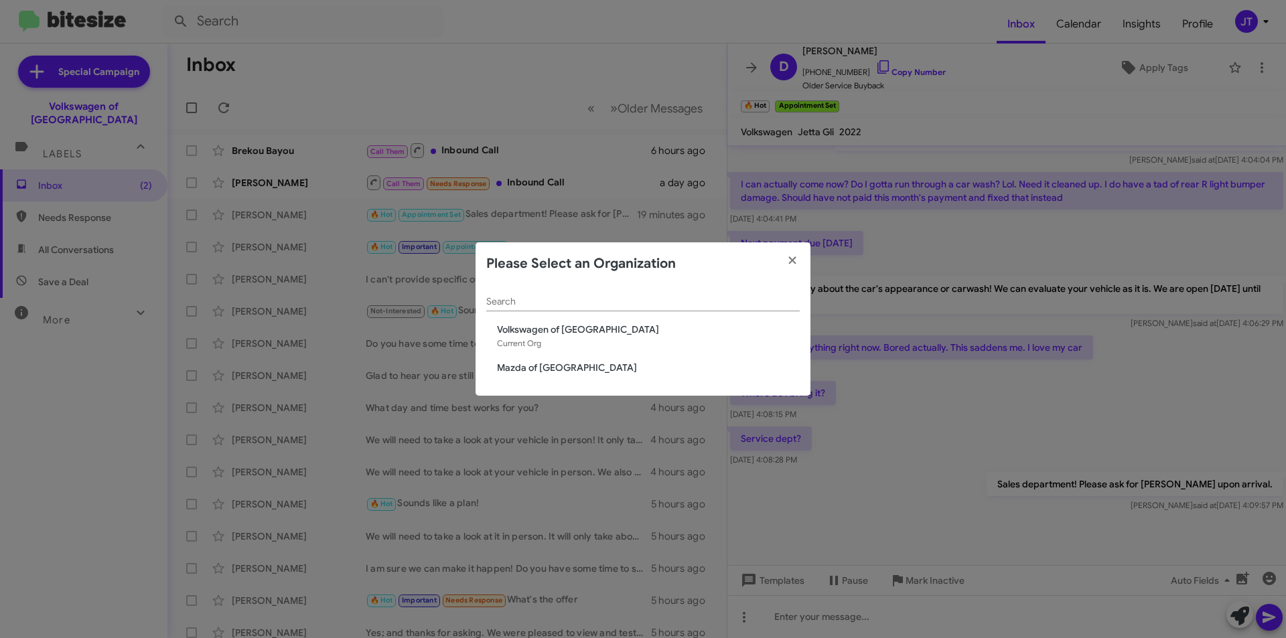
click at [564, 368] on span "Mazda of Rockville" at bounding box center [648, 367] width 303 height 13
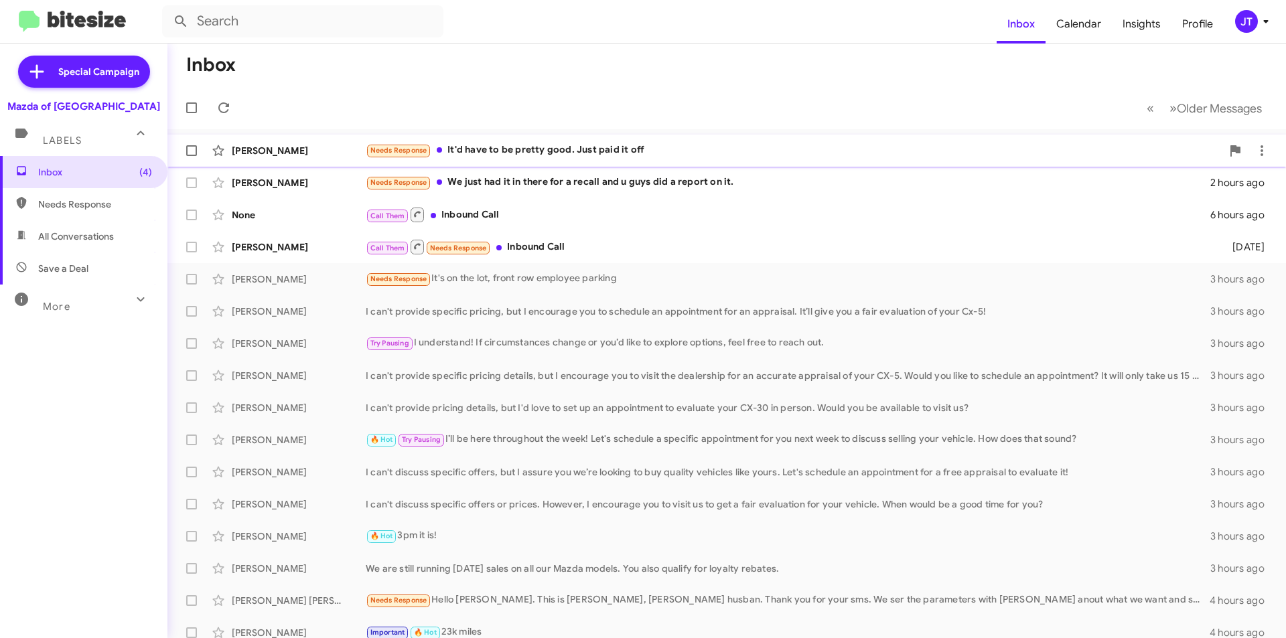
click at [583, 151] on div "Needs Response It'd have to be pretty good. Just paid it off" at bounding box center [794, 150] width 856 height 15
